Goal: Information Seeking & Learning: Learn about a topic

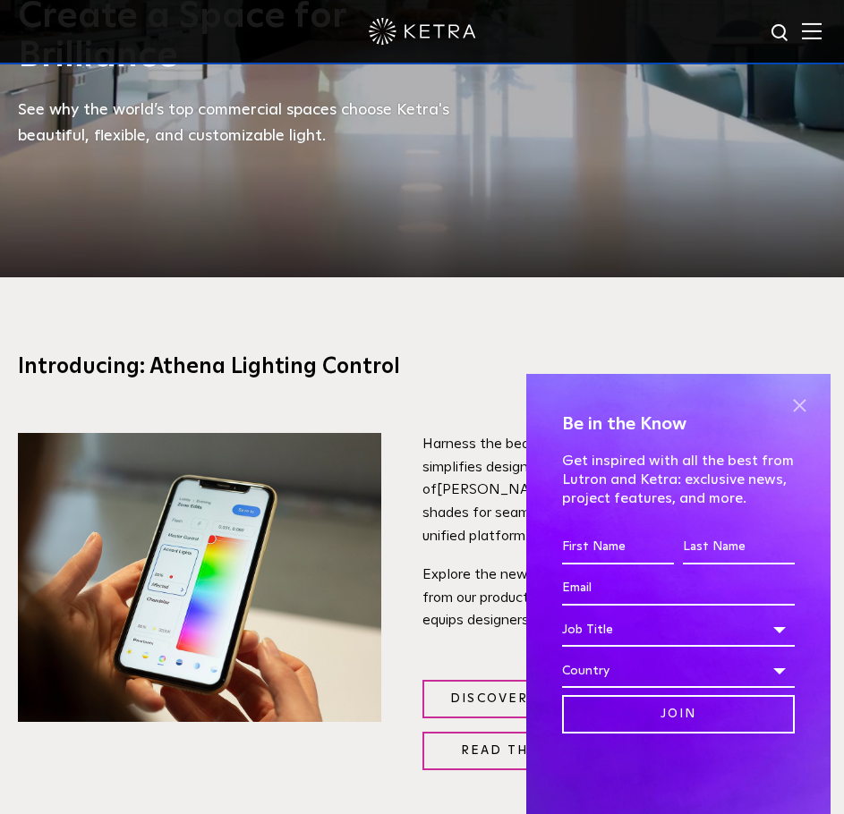
click at [795, 401] on span at bounding box center [799, 405] width 27 height 27
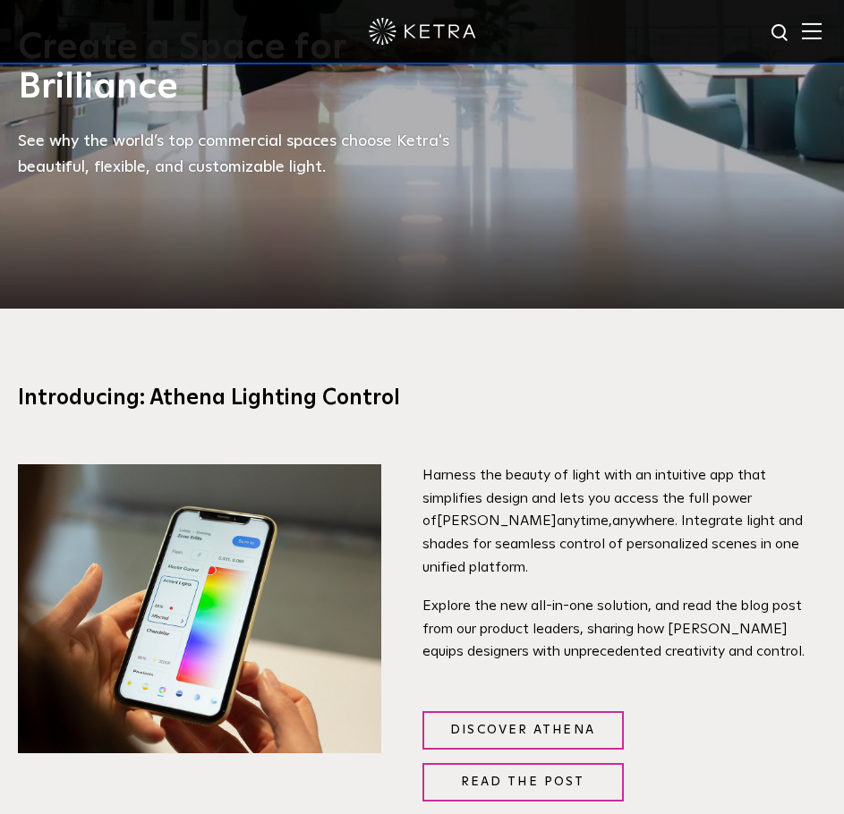
scroll to position [716, 0]
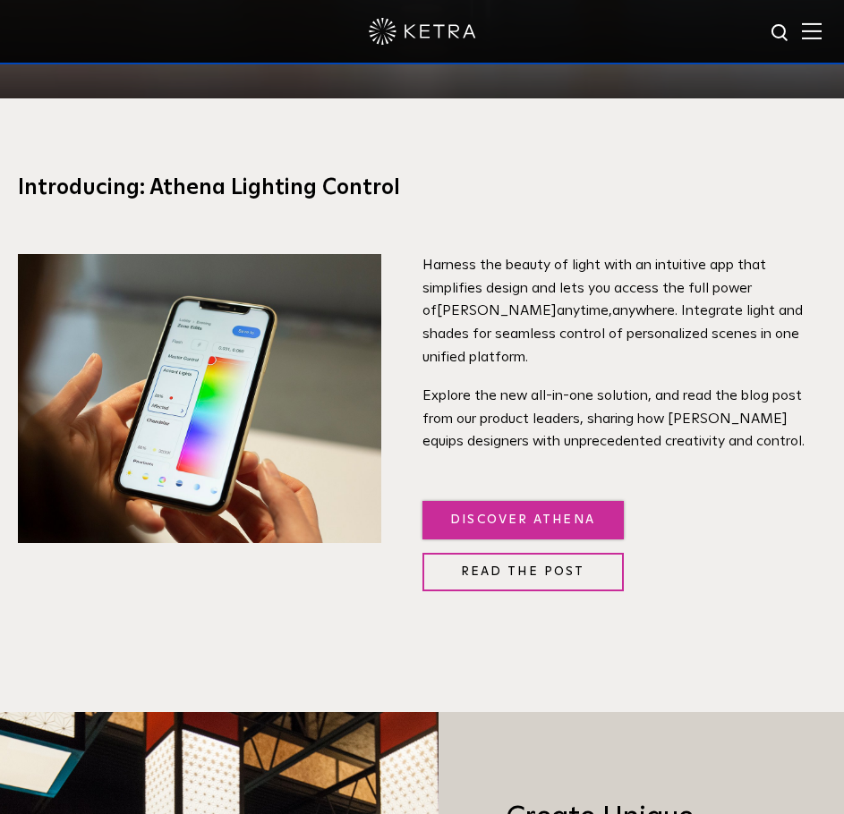
click at [540, 523] on link "Discover Athena" at bounding box center [522, 520] width 201 height 38
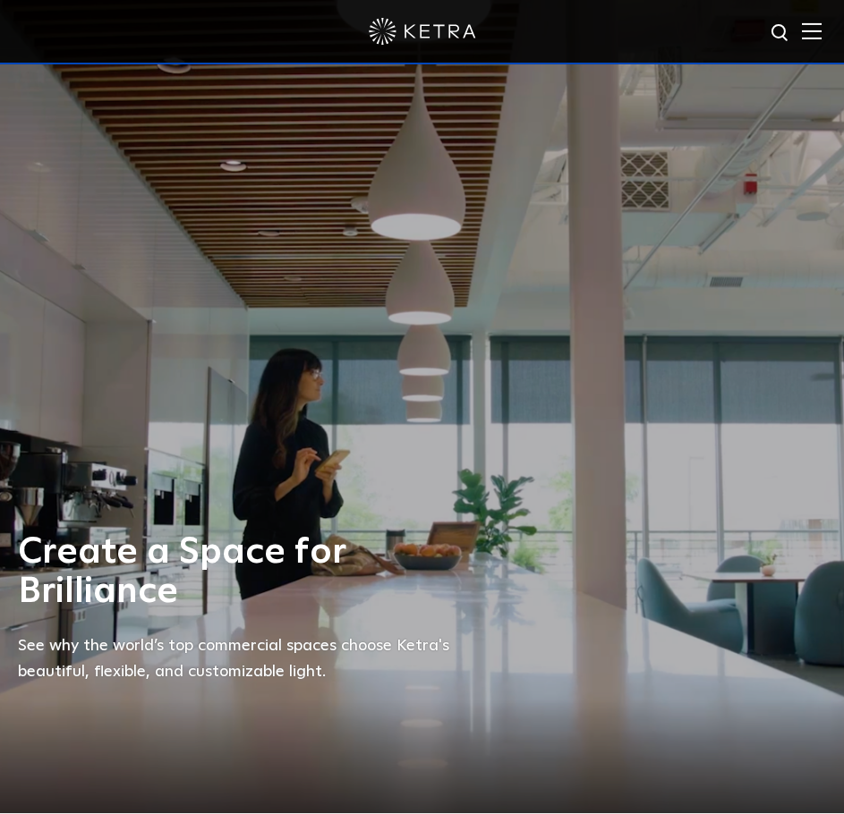
scroll to position [0, 0]
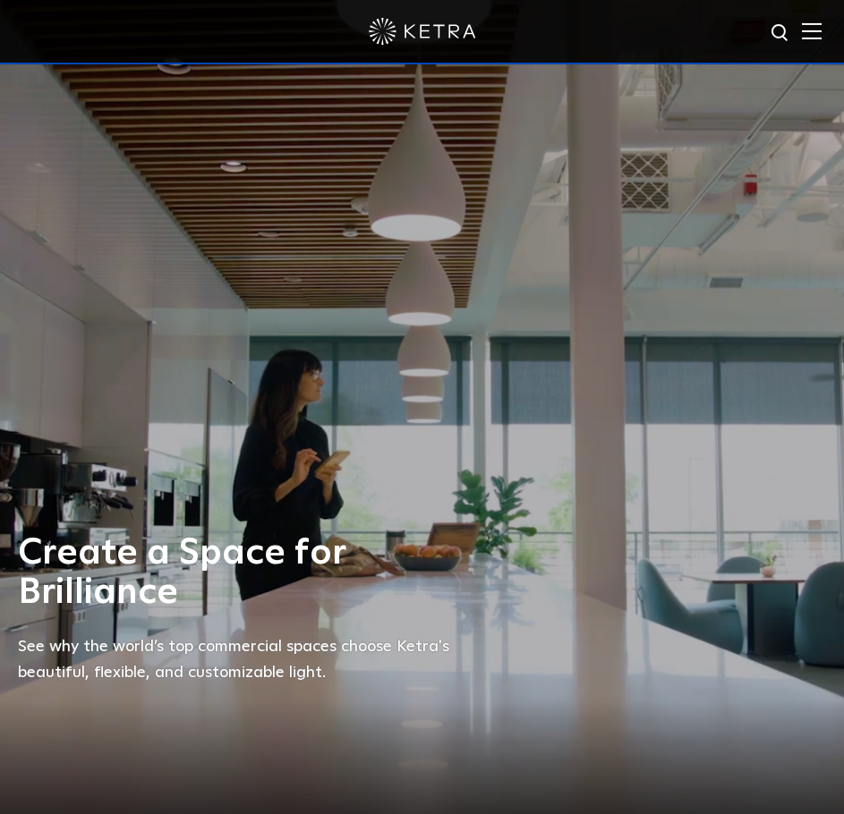
click at [821, 32] on img at bounding box center [812, 30] width 20 height 17
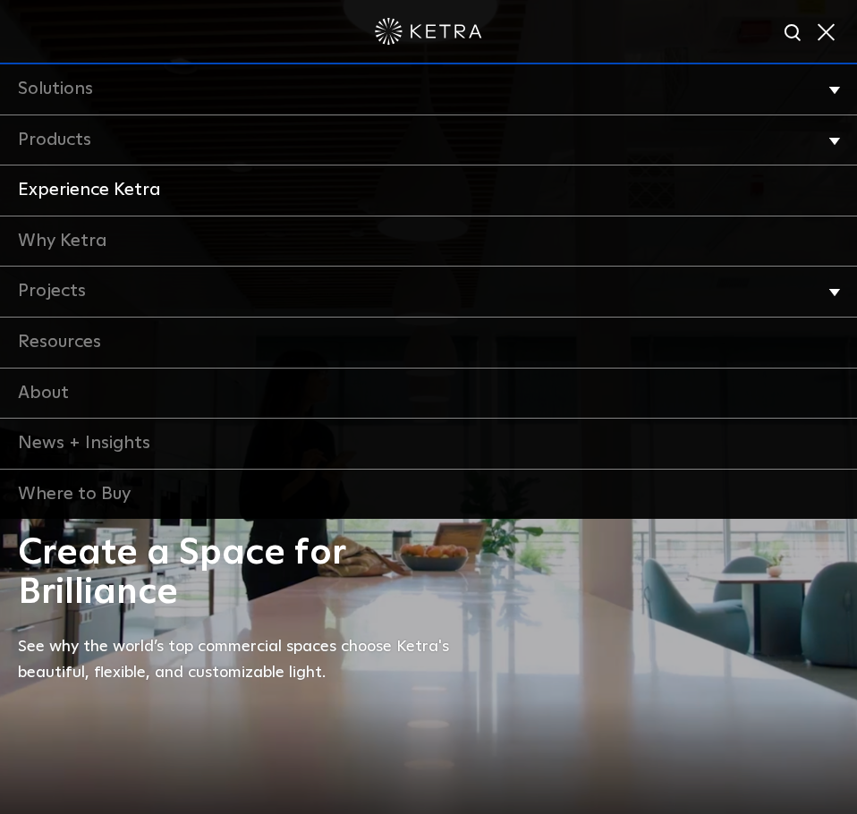
click at [118, 191] on link "Experience Ketra" at bounding box center [428, 191] width 857 height 51
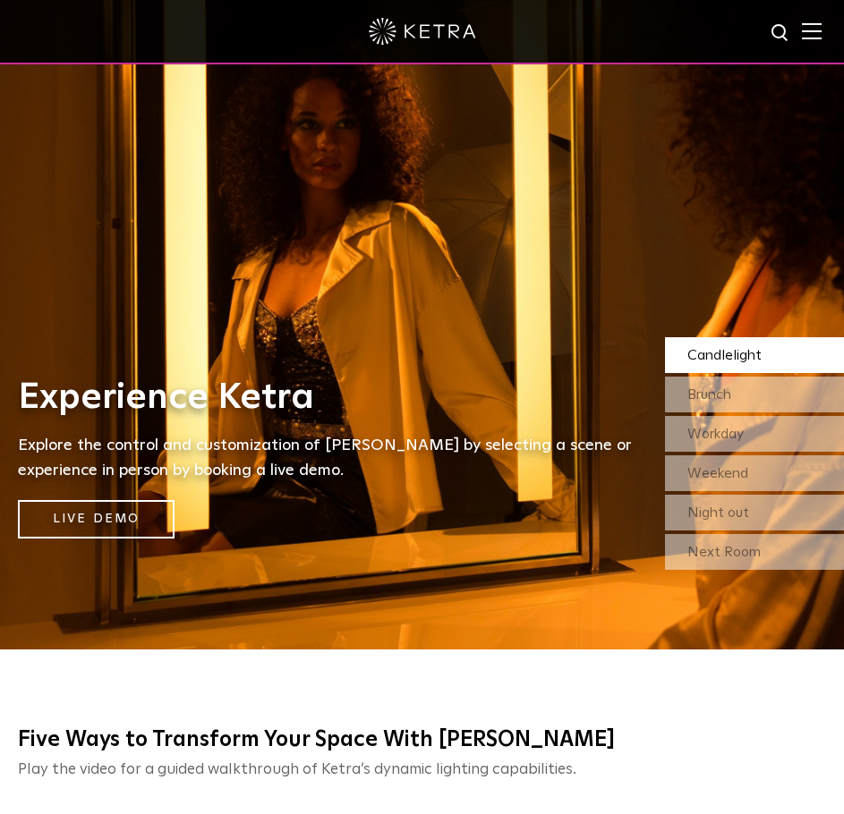
scroll to position [179, 0]
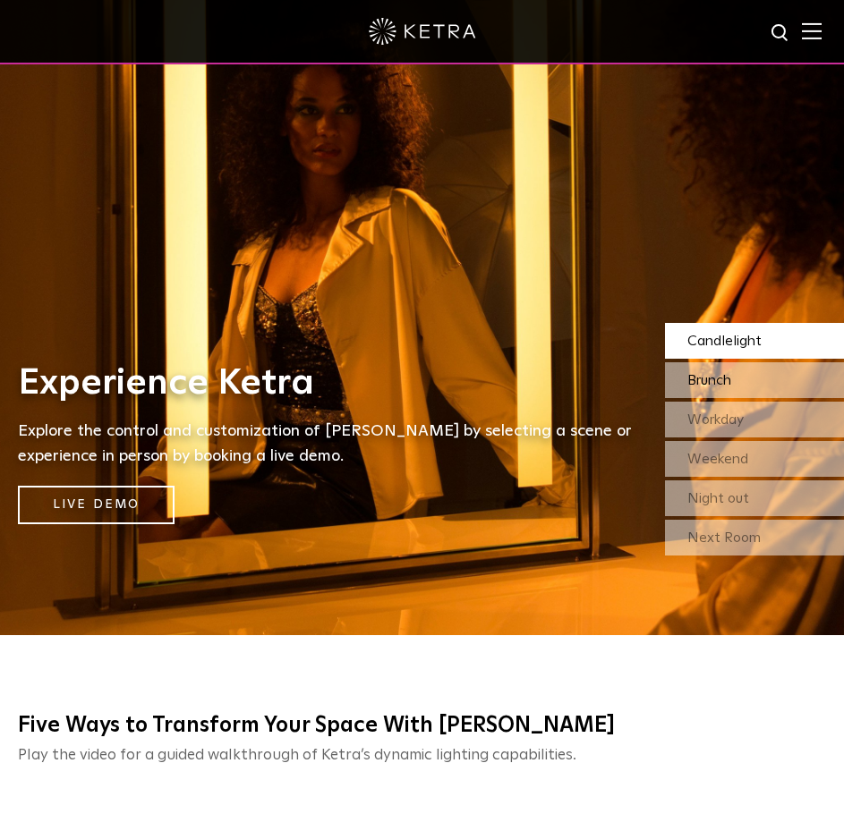
click at [711, 378] on span "Brunch" at bounding box center [709, 380] width 44 height 14
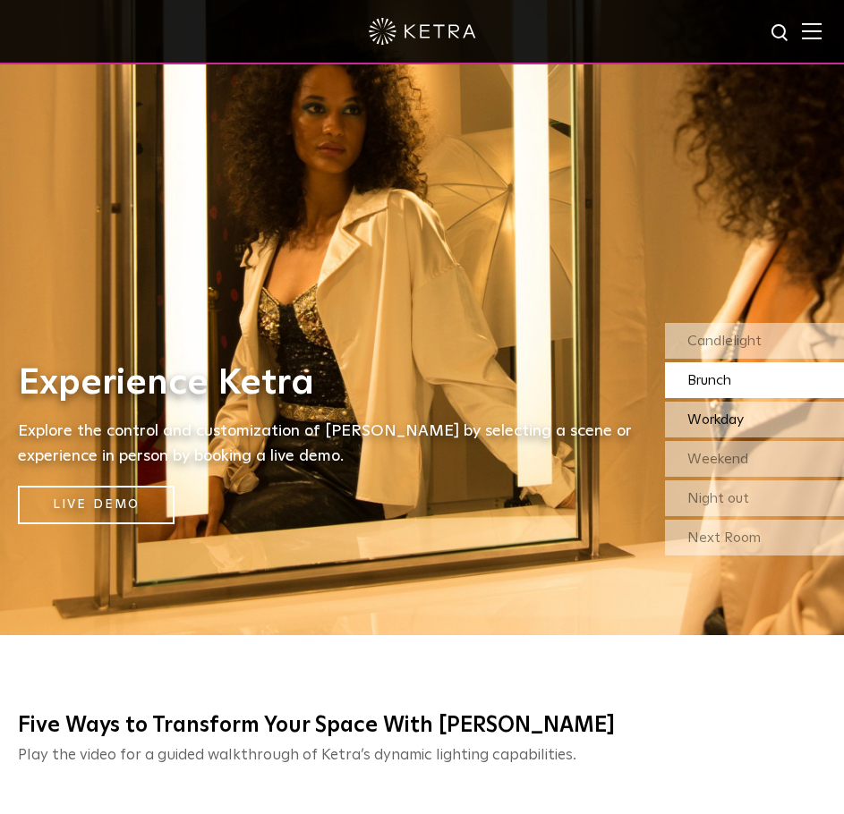
click at [708, 418] on span "Workday" at bounding box center [715, 419] width 56 height 14
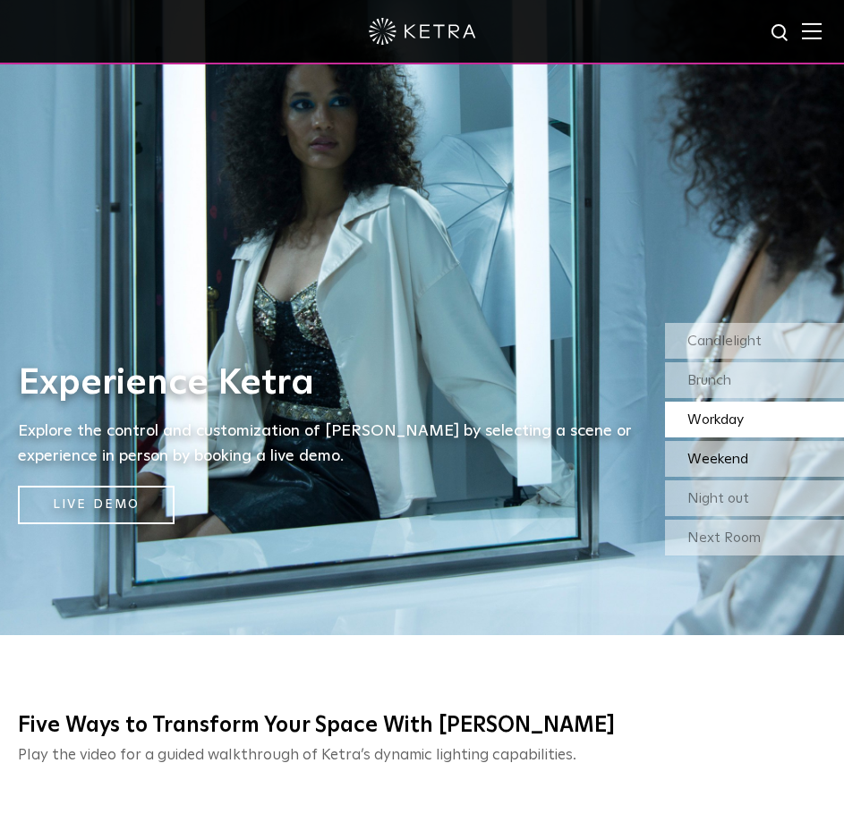
click at [706, 456] on span "Weekend" at bounding box center [717, 459] width 61 height 14
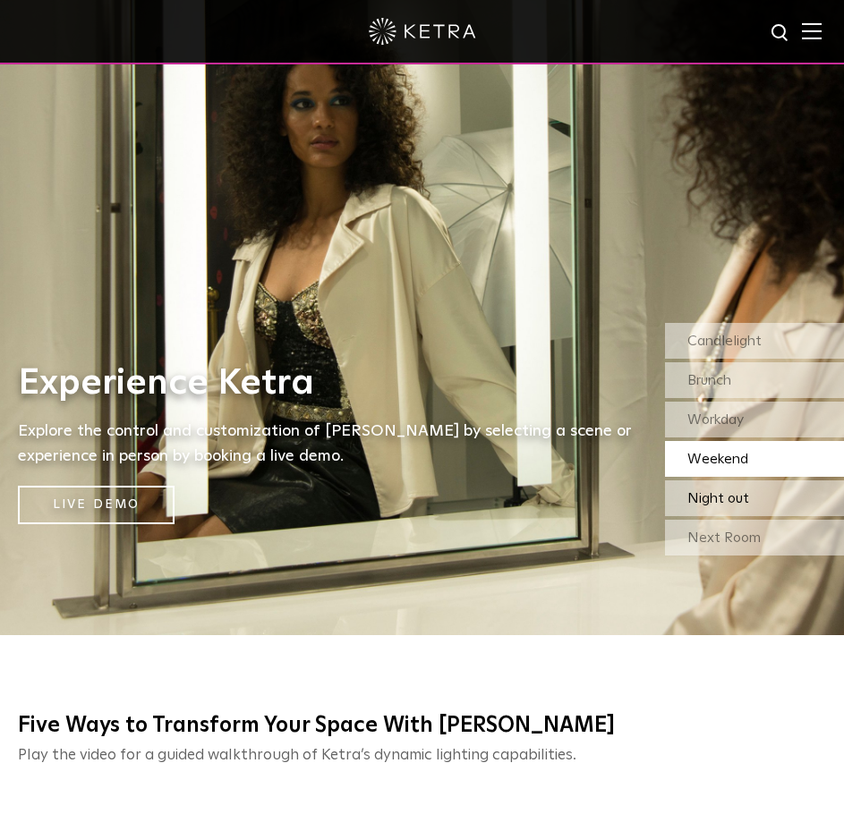
click at [711, 497] on span "Night out" at bounding box center [718, 498] width 62 height 14
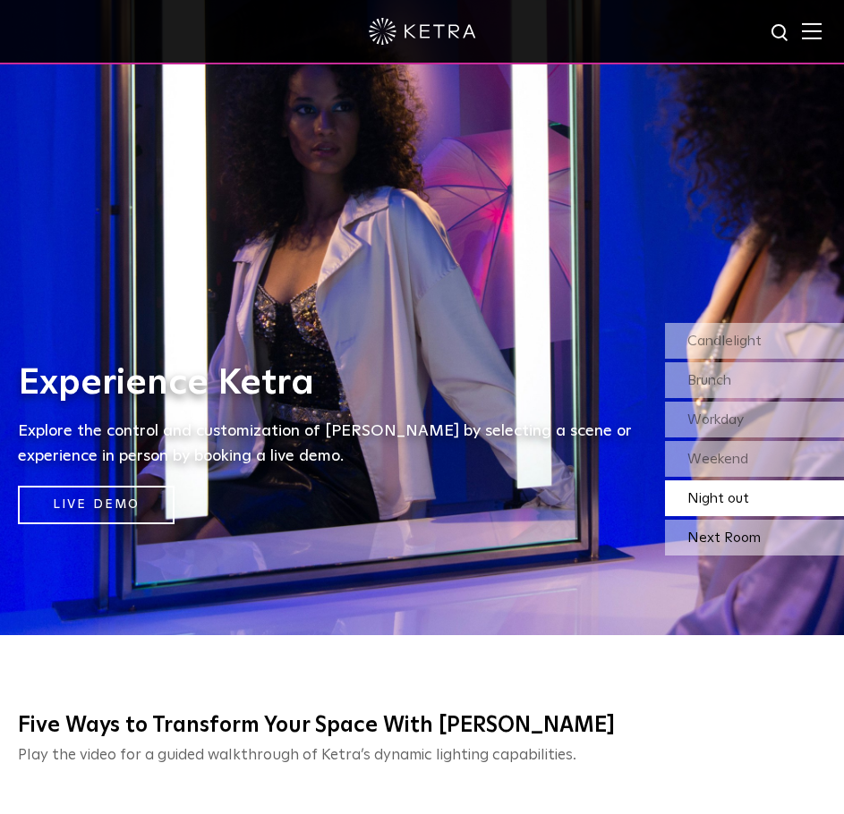
click at [706, 544] on div "Next Room" at bounding box center [754, 538] width 179 height 36
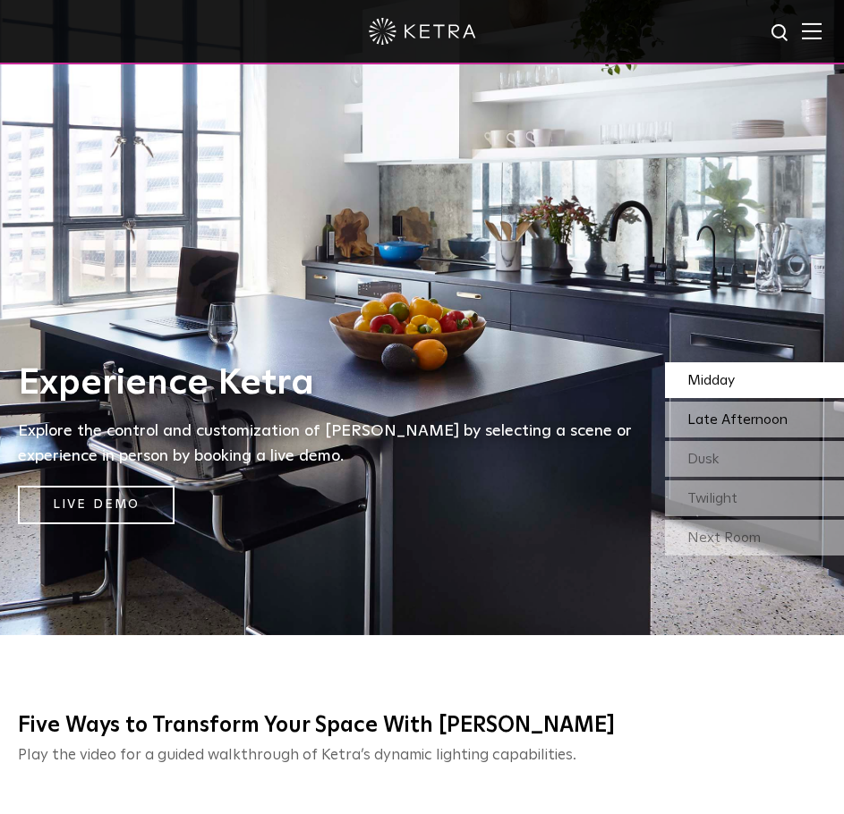
click at [710, 427] on span "Late Afternoon" at bounding box center [737, 419] width 100 height 14
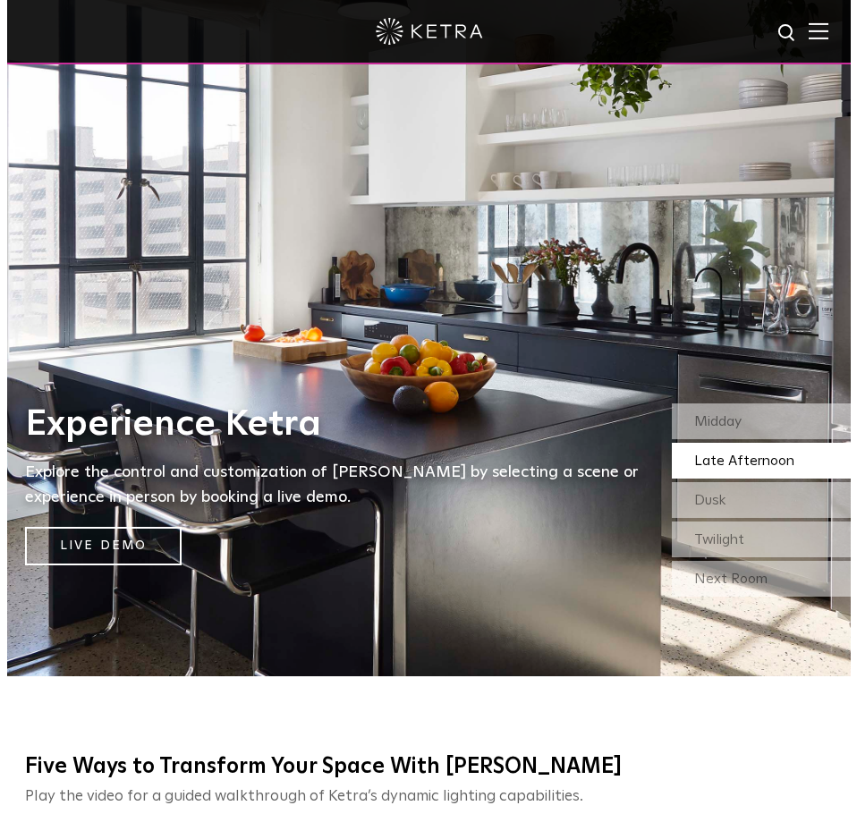
scroll to position [0, 0]
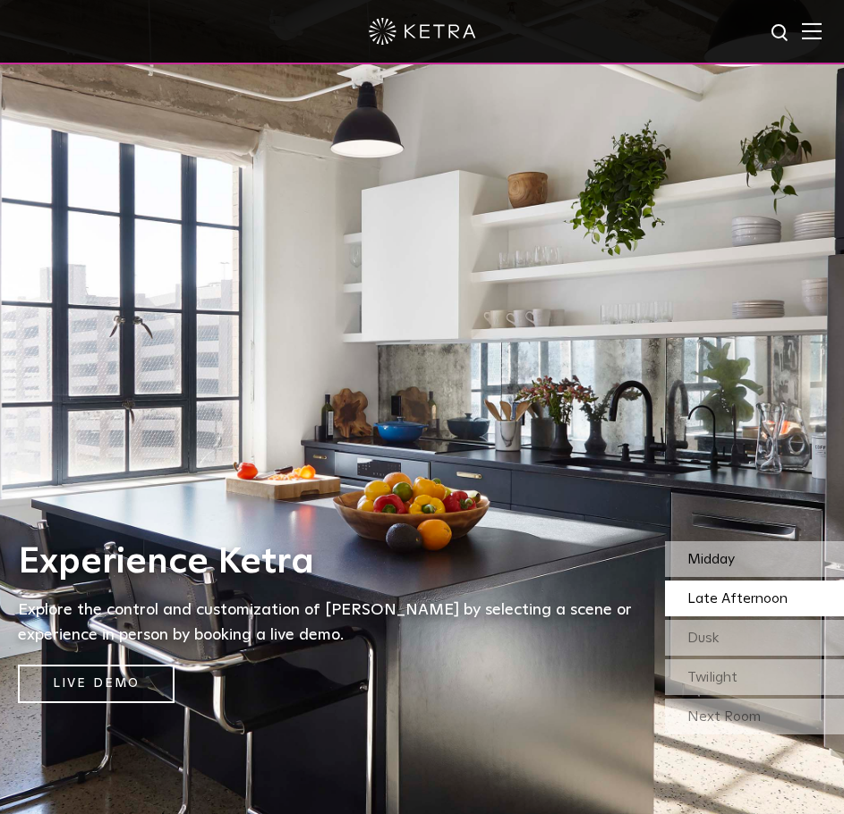
click at [732, 556] on span "Midday" at bounding box center [710, 559] width 47 height 14
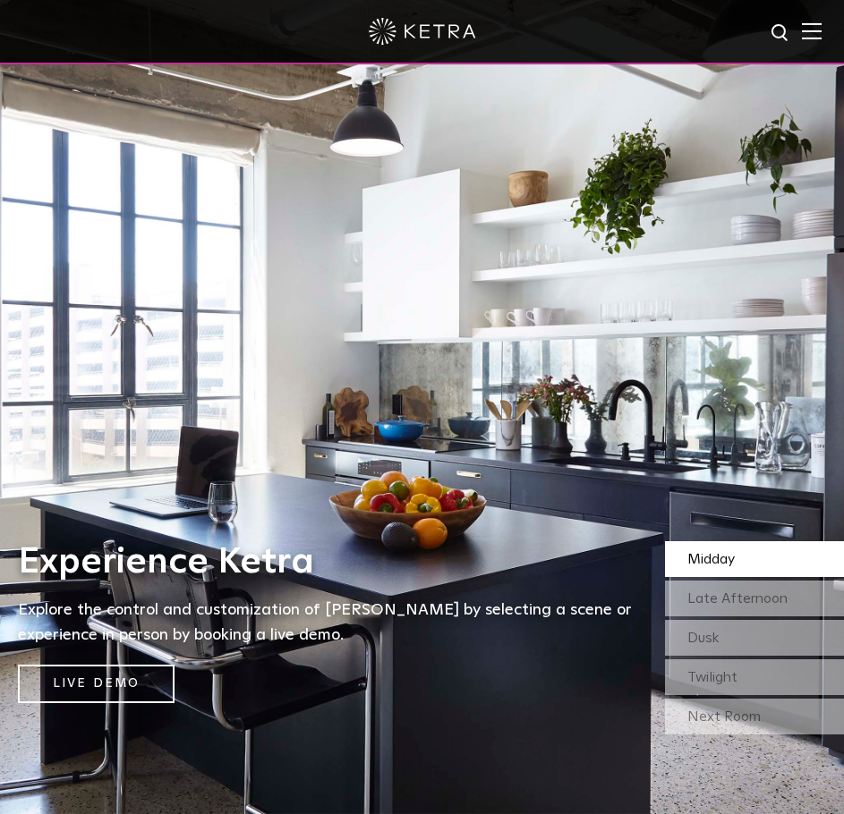
click at [821, 30] on img at bounding box center [812, 30] width 20 height 17
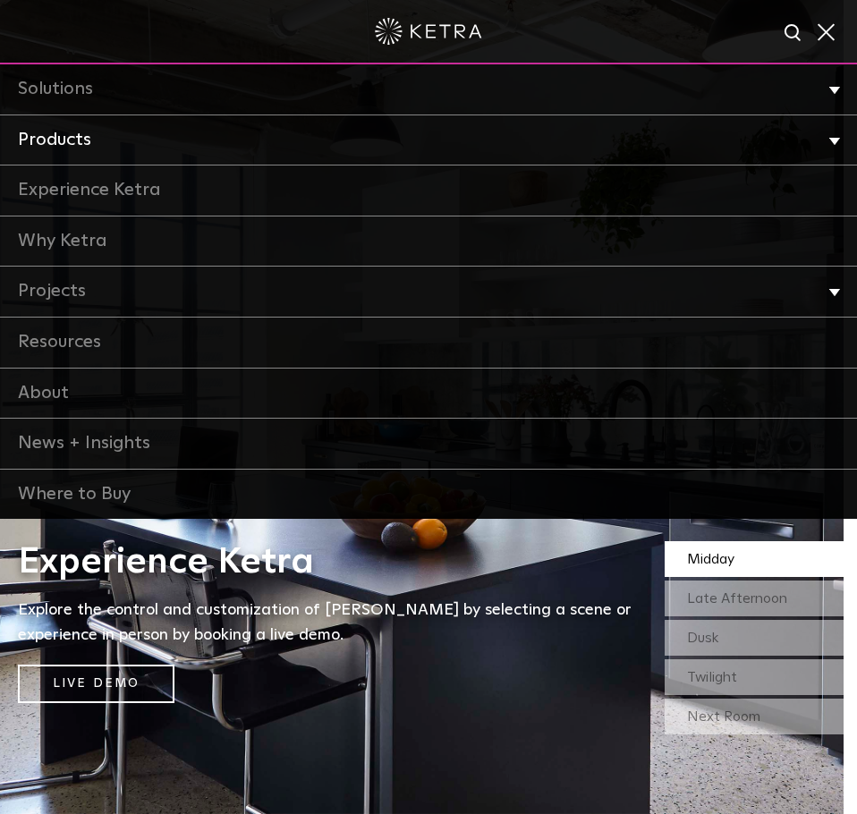
click at [72, 147] on link "Products" at bounding box center [428, 140] width 857 height 51
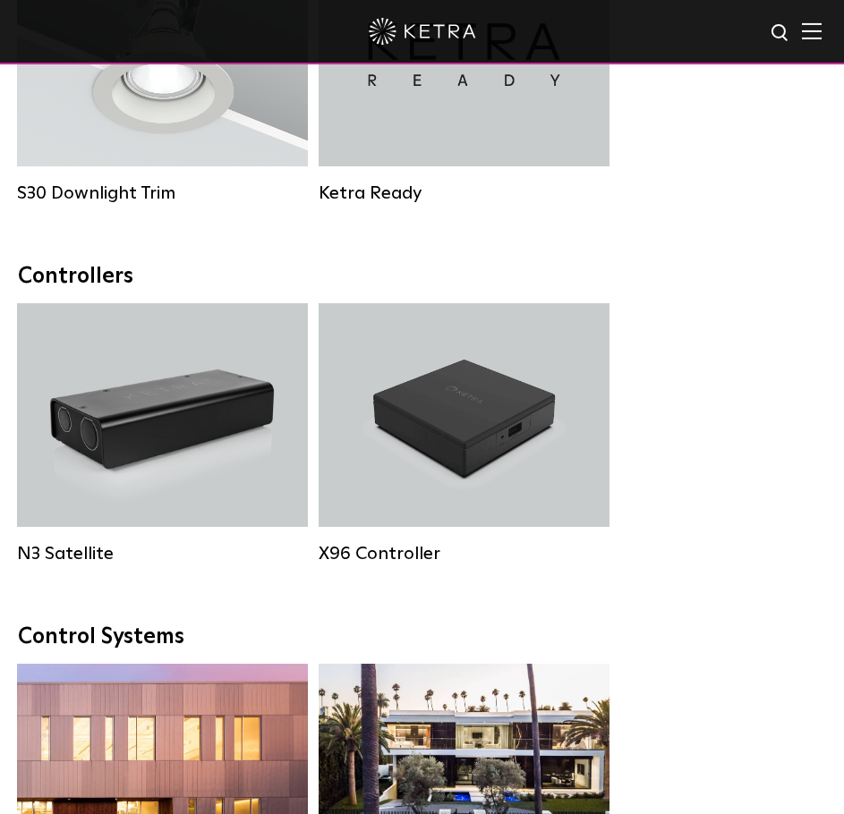
scroll to position [2595, 0]
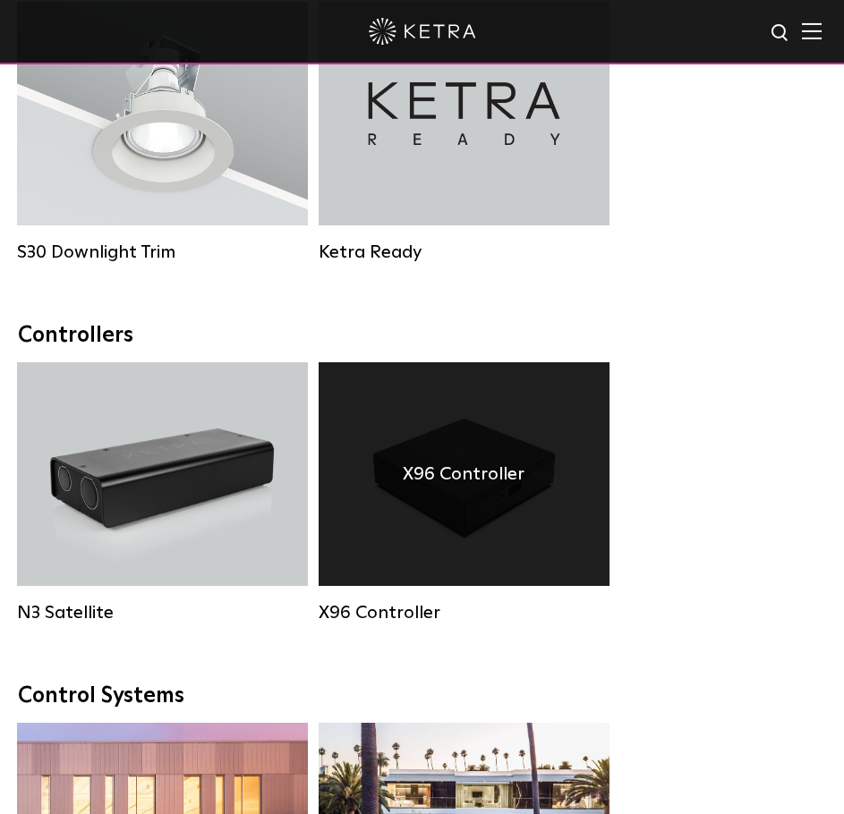
click at [441, 523] on div "X96 Controller" at bounding box center [464, 474] width 291 height 224
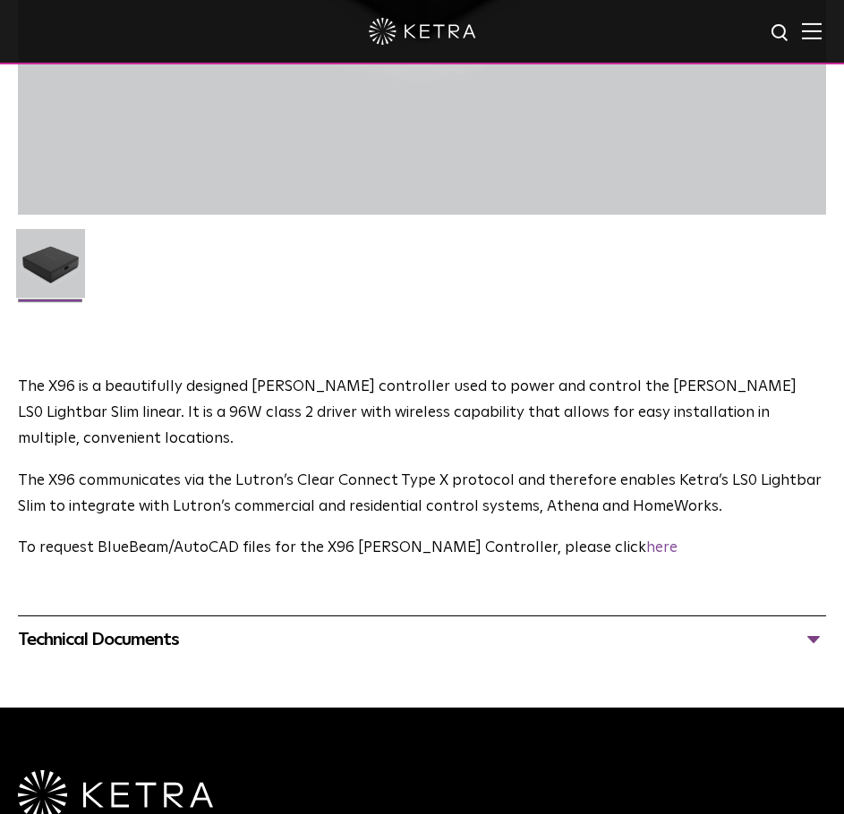
scroll to position [805, 0]
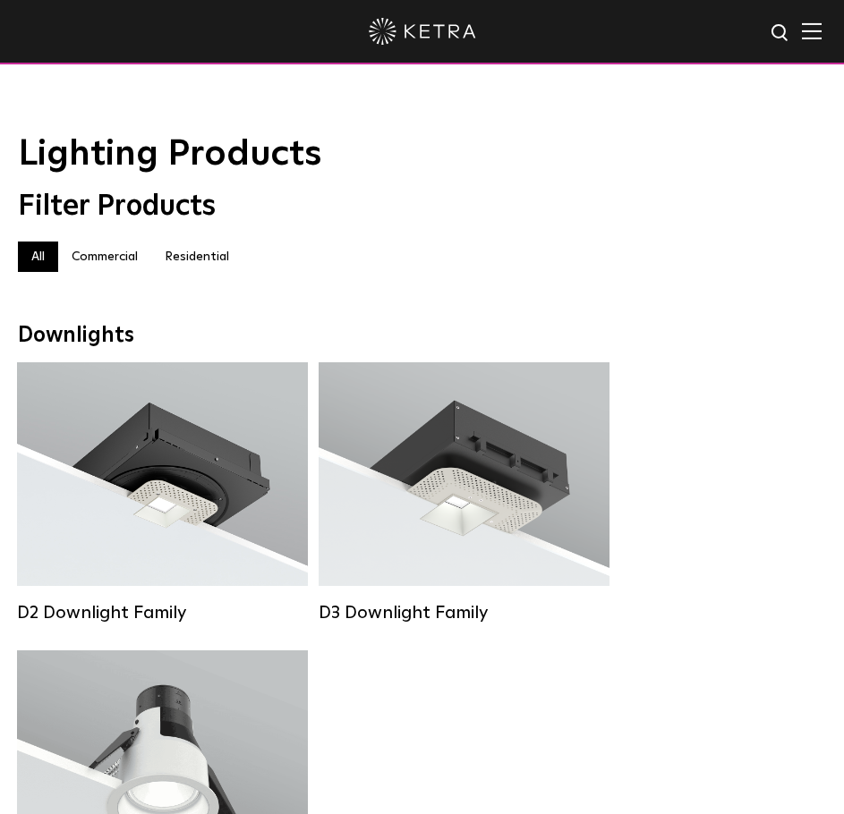
click at [103, 267] on label "Commercial" at bounding box center [104, 257] width 93 height 30
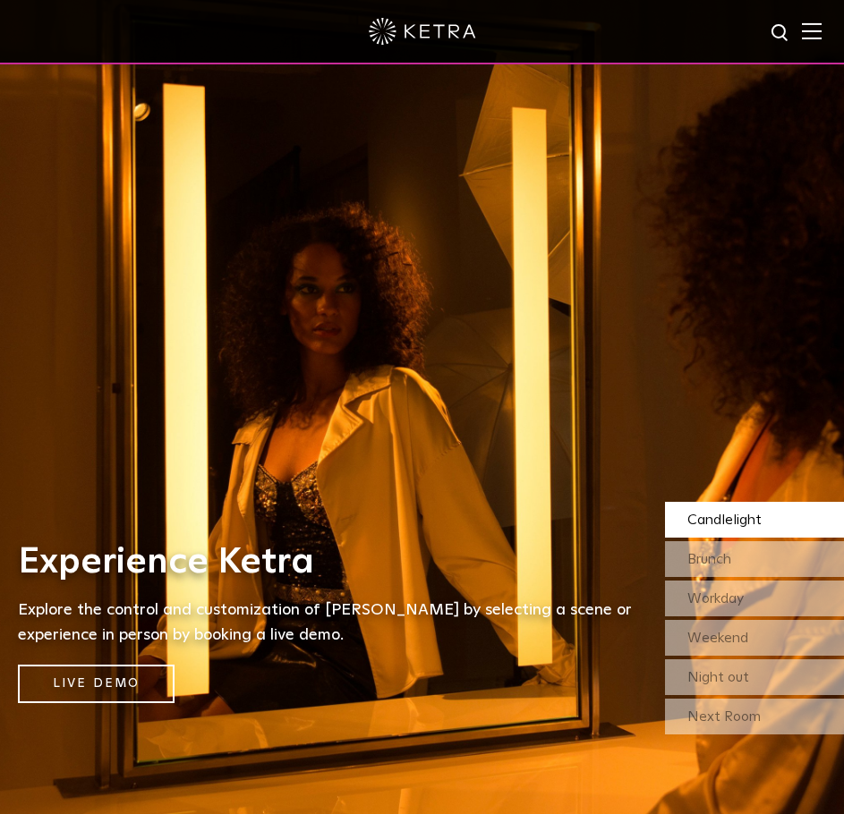
click at [820, 29] on img at bounding box center [812, 30] width 20 height 17
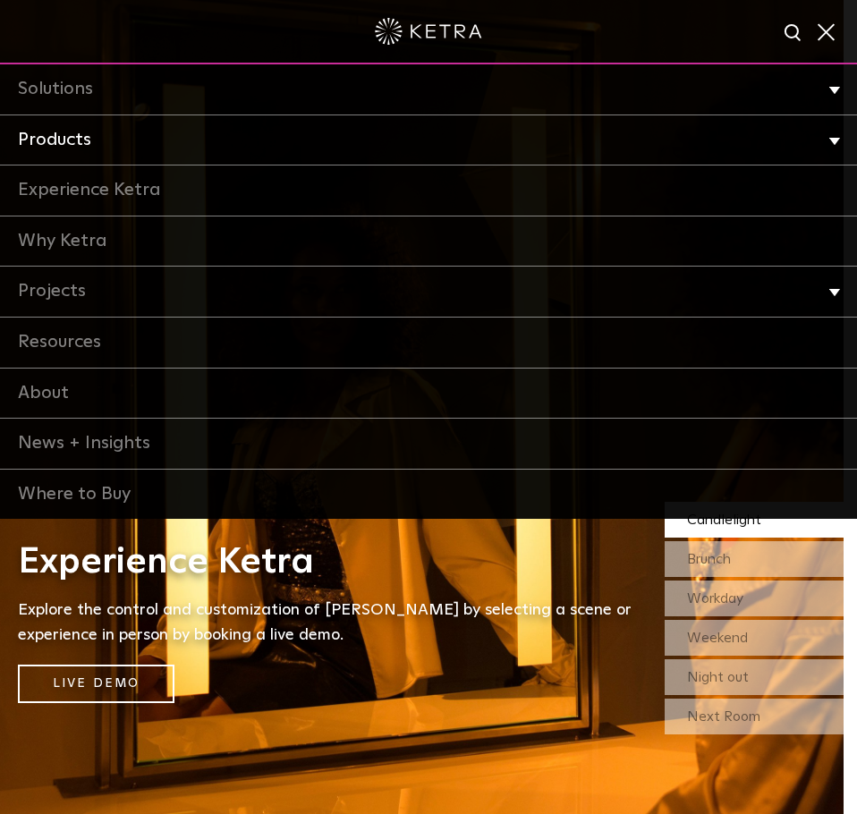
click at [64, 146] on link "Products" at bounding box center [428, 140] width 857 height 51
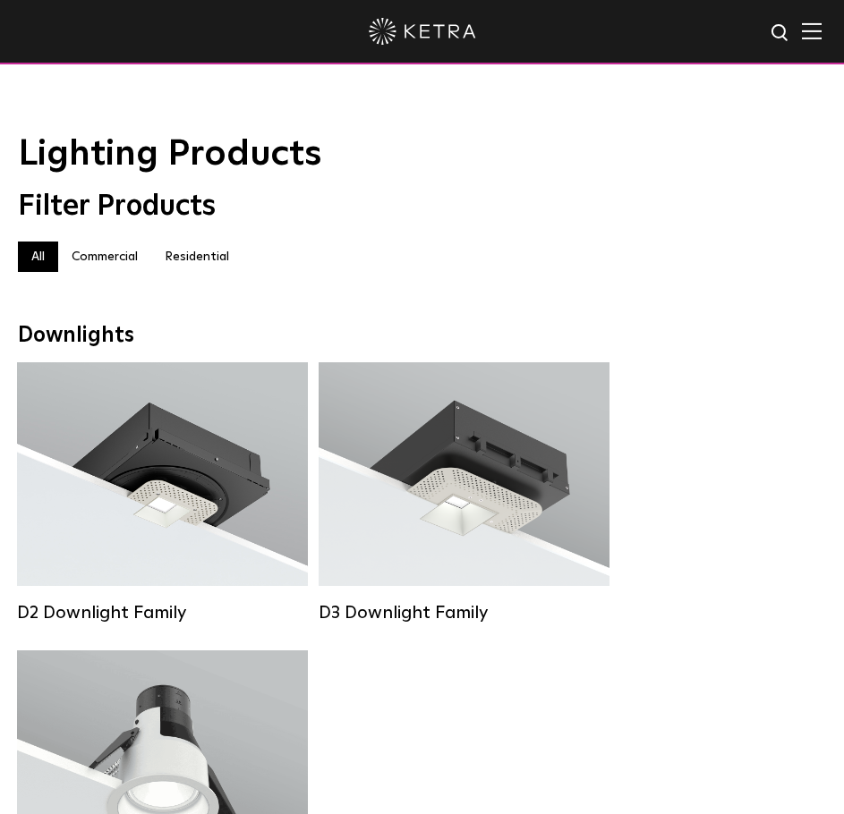
click at [821, 30] on img at bounding box center [812, 30] width 20 height 17
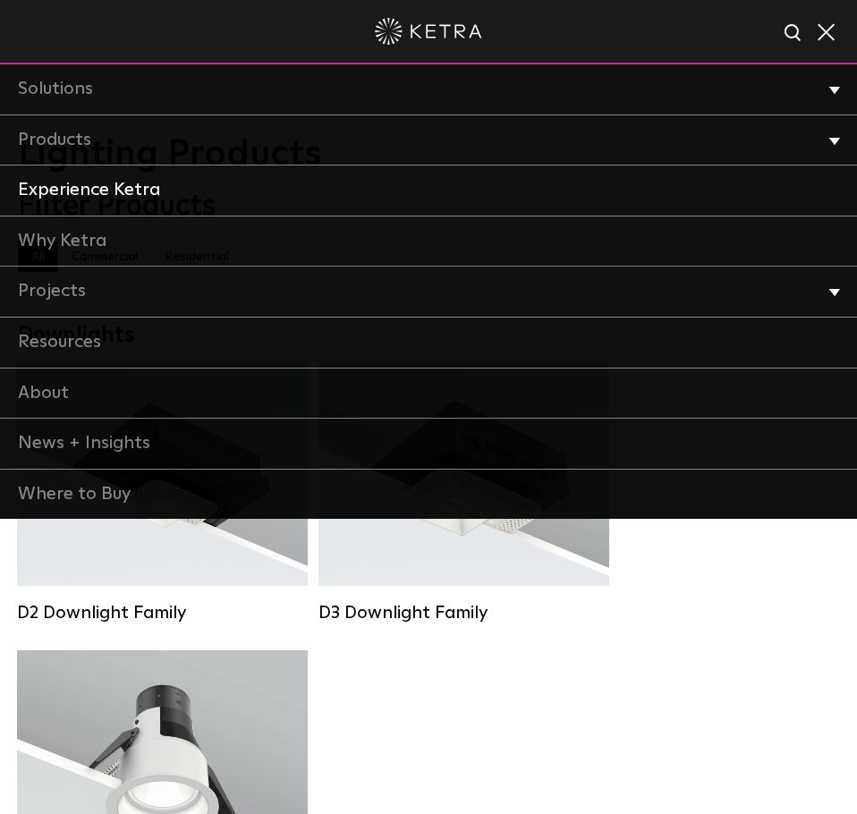
click at [81, 189] on link "Experience Ketra" at bounding box center [428, 191] width 857 height 51
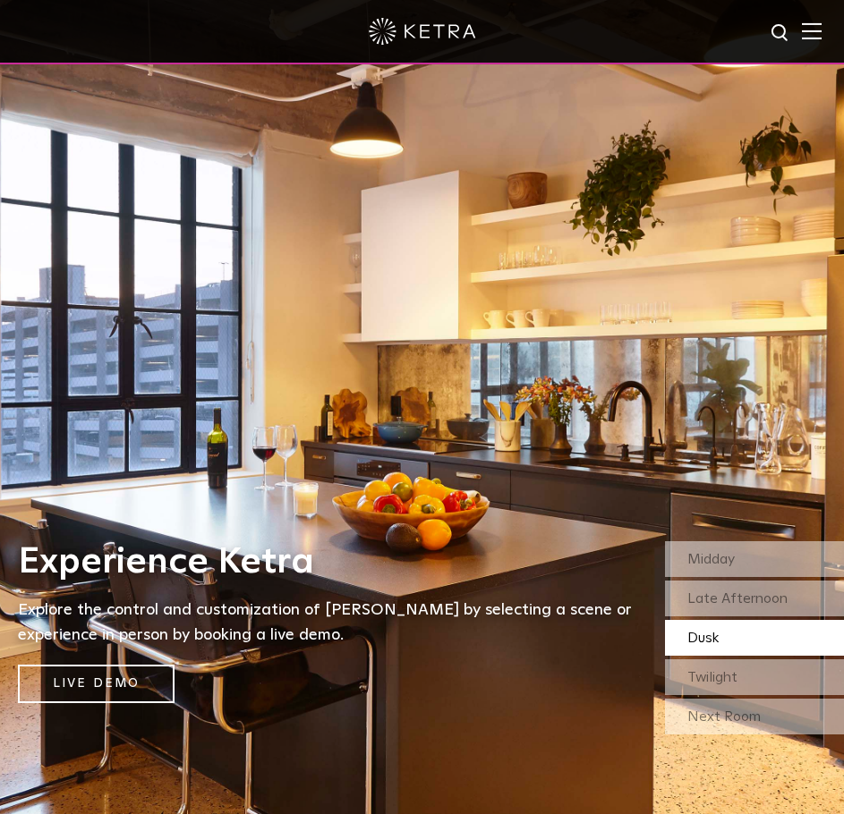
click at [821, 36] on img at bounding box center [812, 30] width 20 height 17
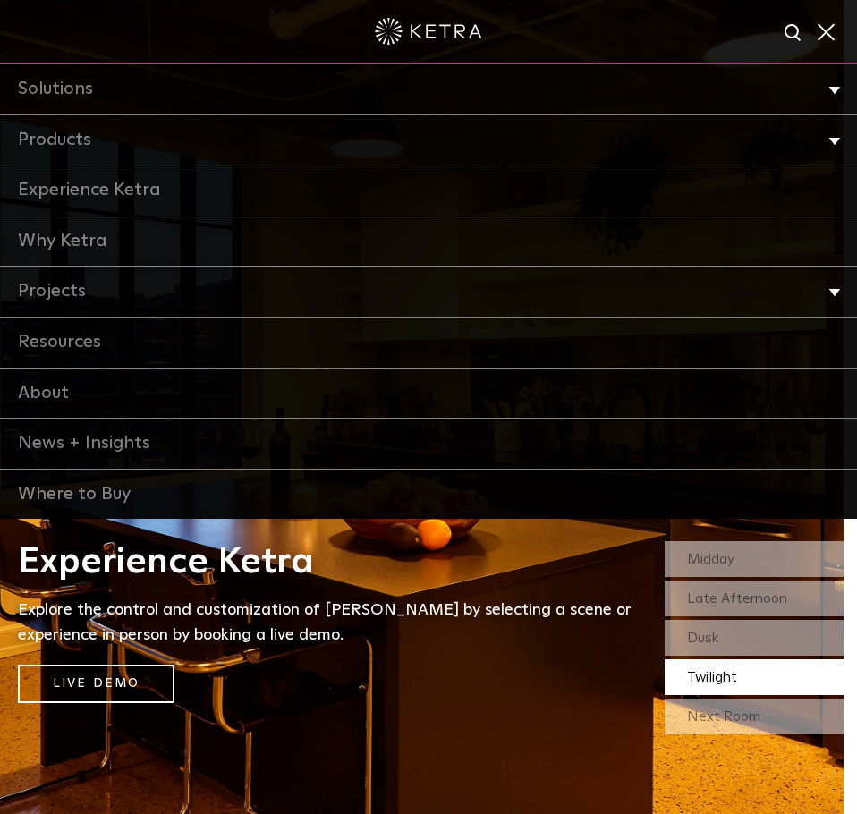
click at [828, 23] on span at bounding box center [825, 31] width 20 height 18
